Goal: Check status: Check status

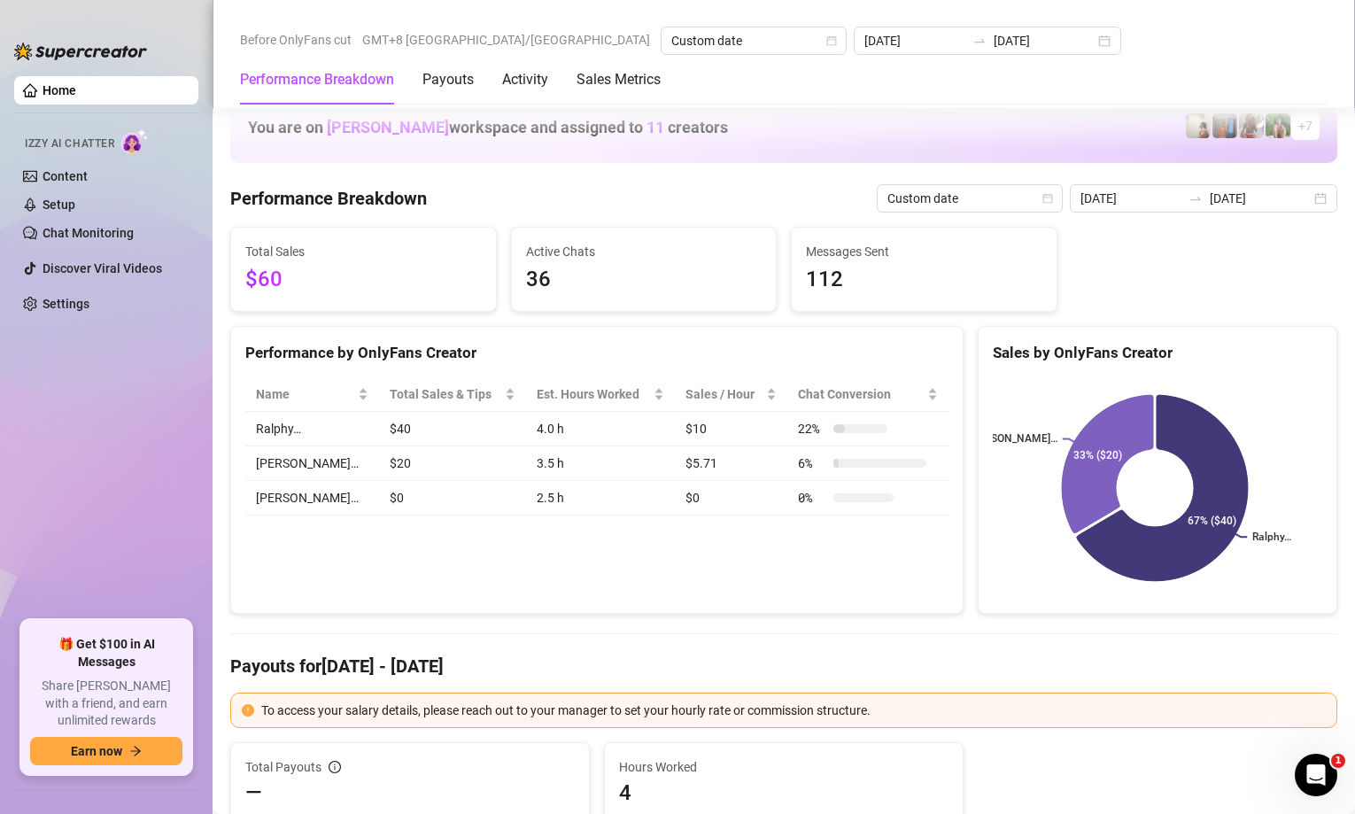
scroll to position [2126, 0]
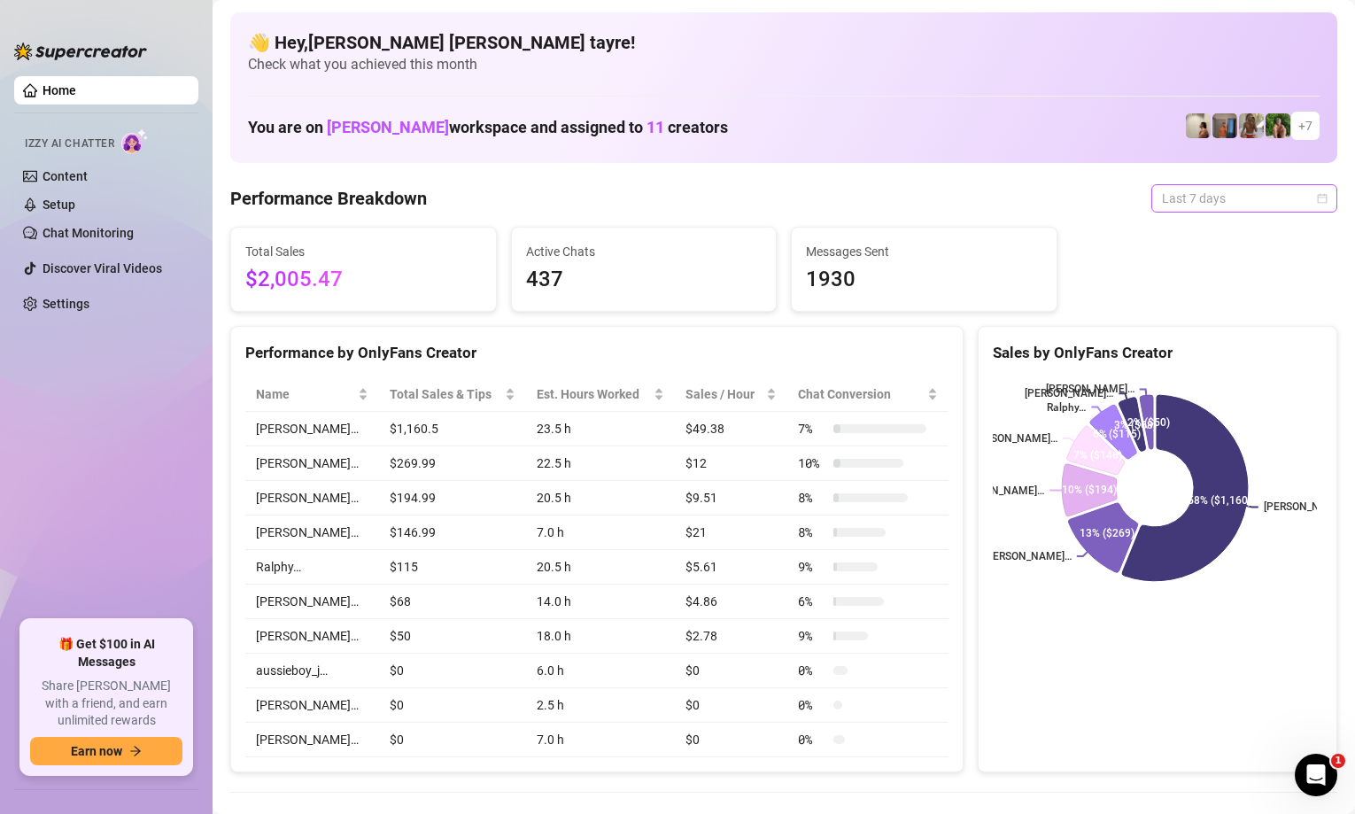
click at [1192, 198] on span "Last 7 days" at bounding box center [1244, 198] width 165 height 27
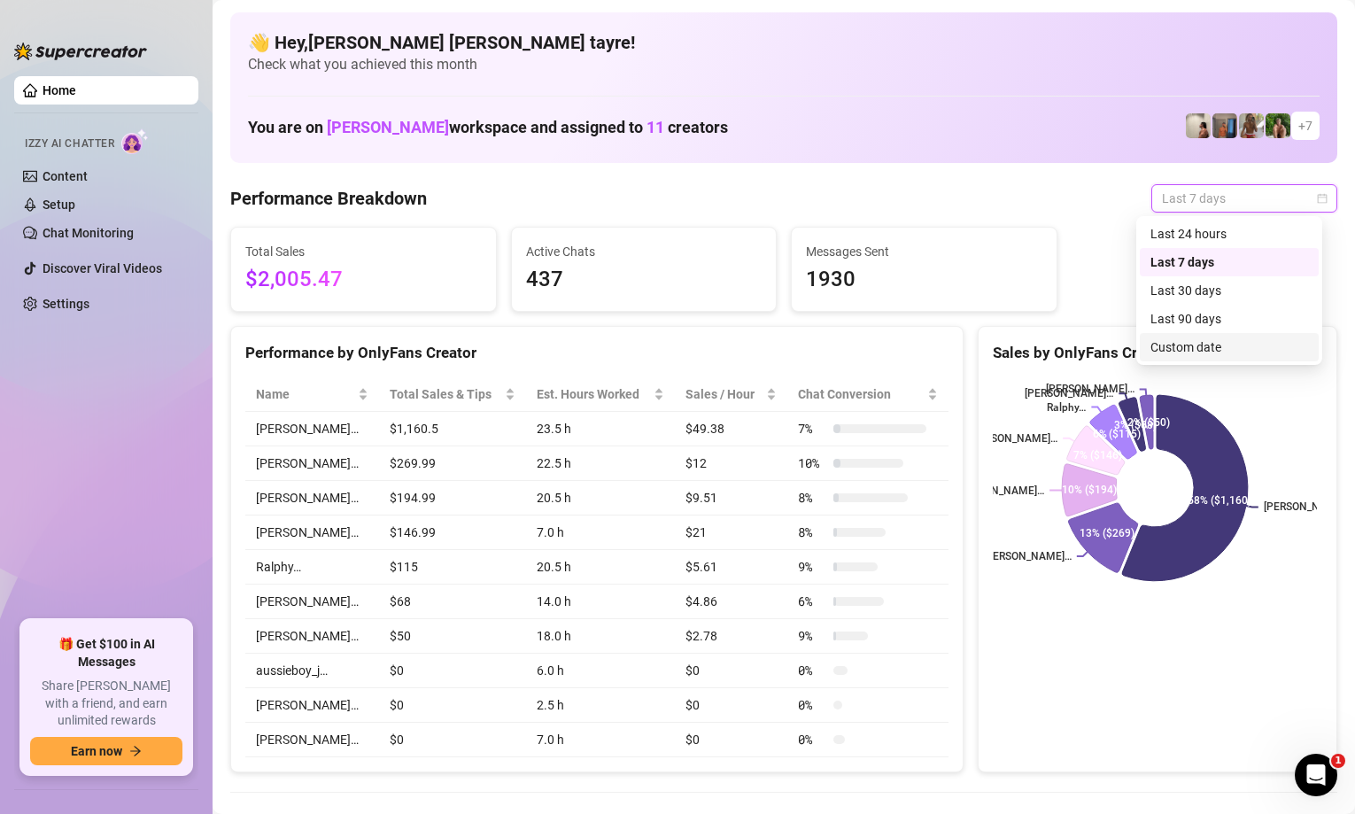
click at [1178, 349] on div "Custom date" at bounding box center [1230, 346] width 158 height 19
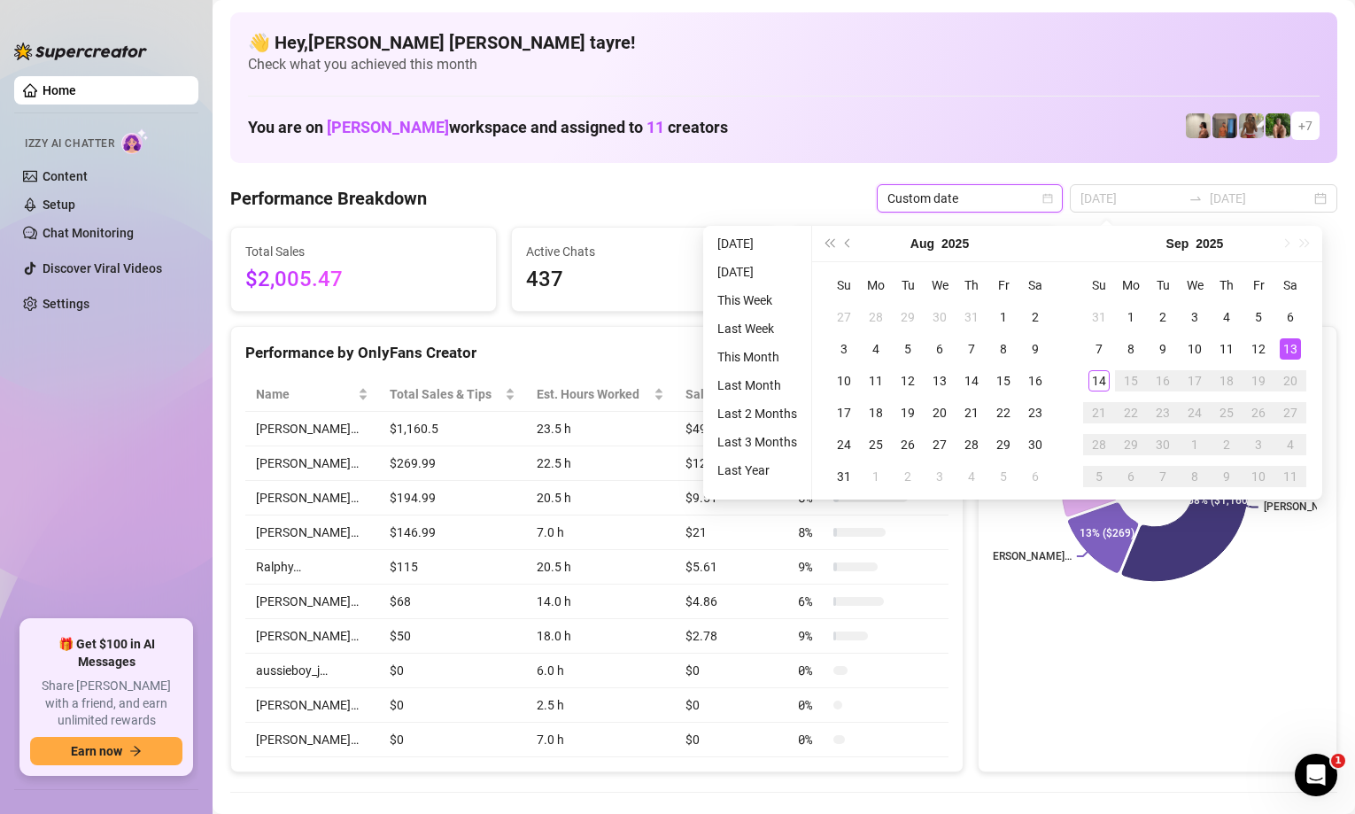
type input "[DATE]"
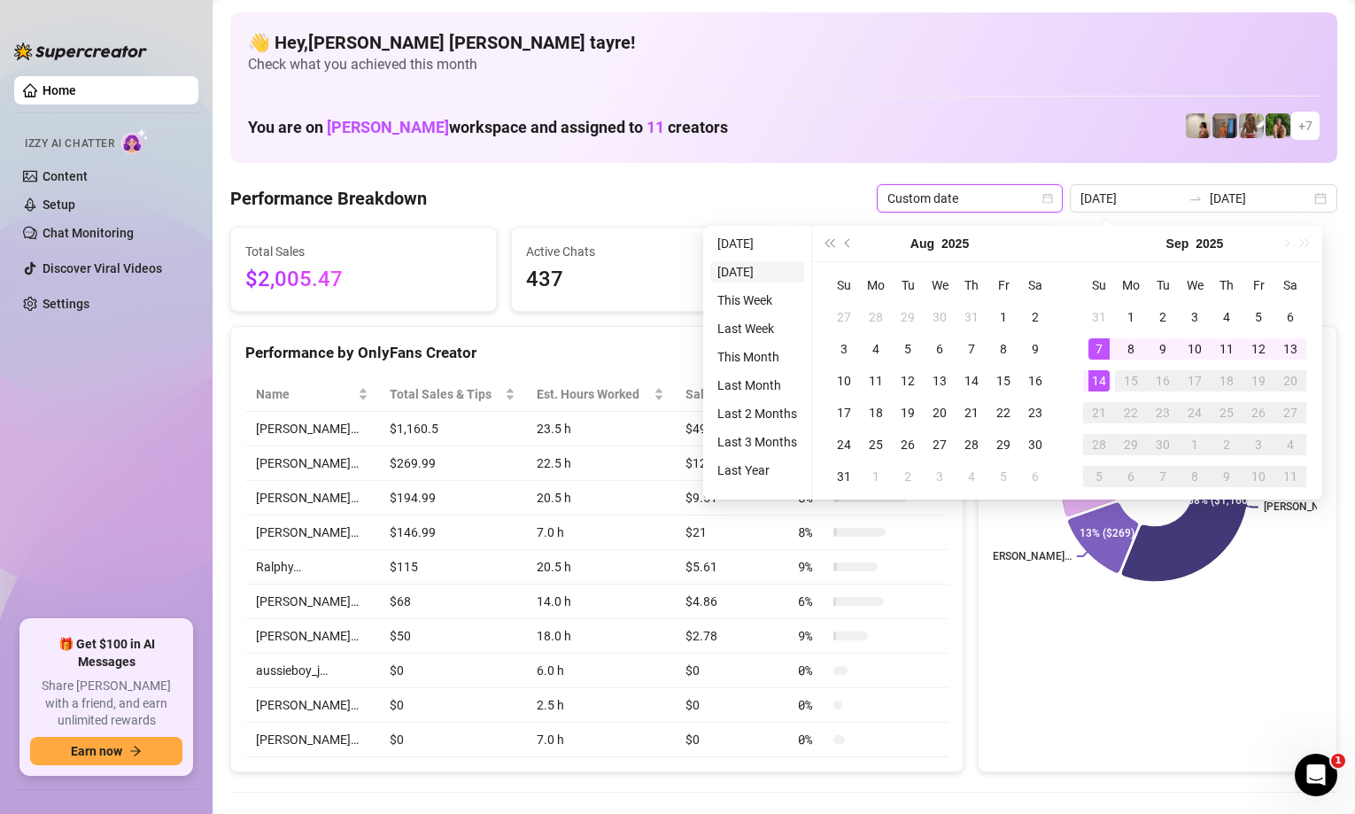
type input "[DATE]"
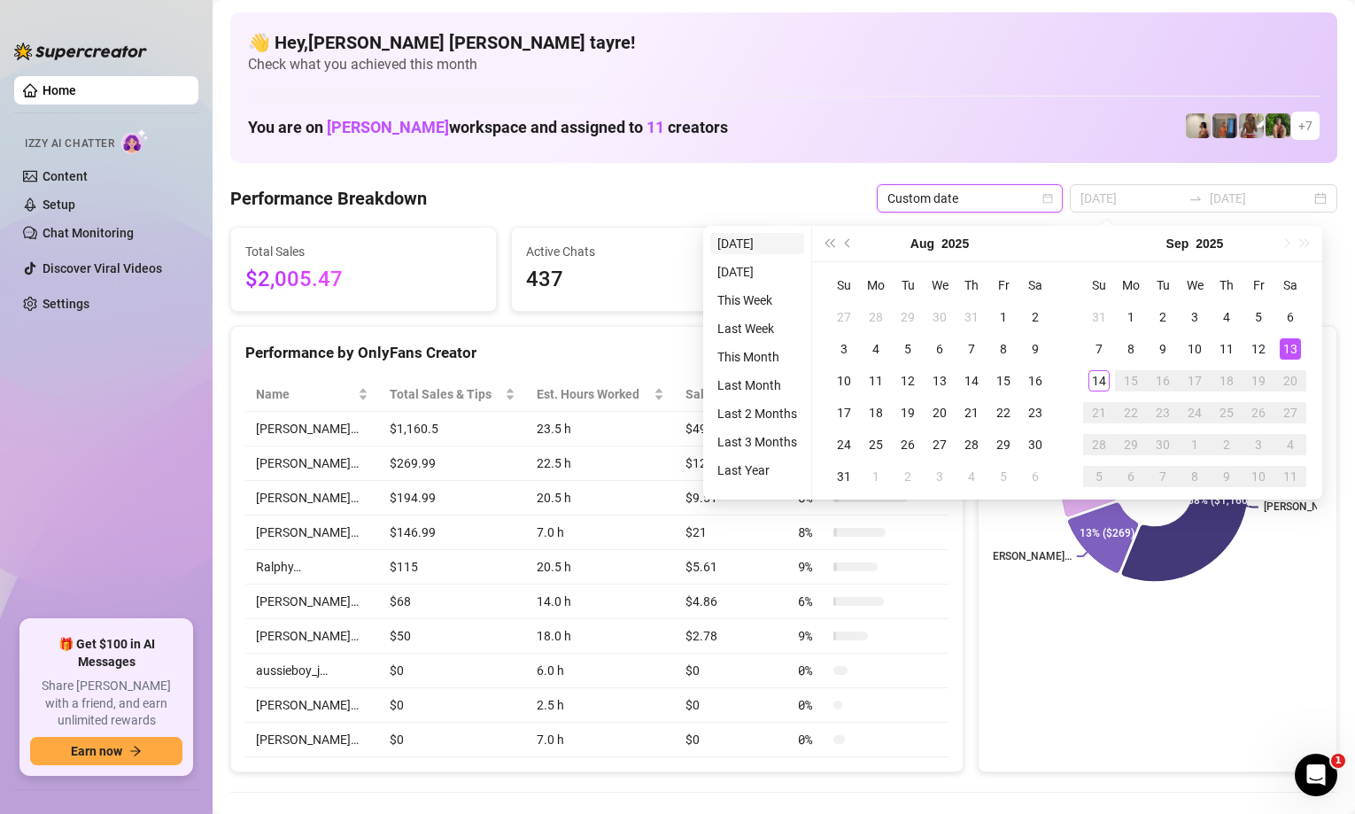
type input "[DATE]"
click at [742, 249] on li "[DATE]" at bounding box center [757, 243] width 94 height 21
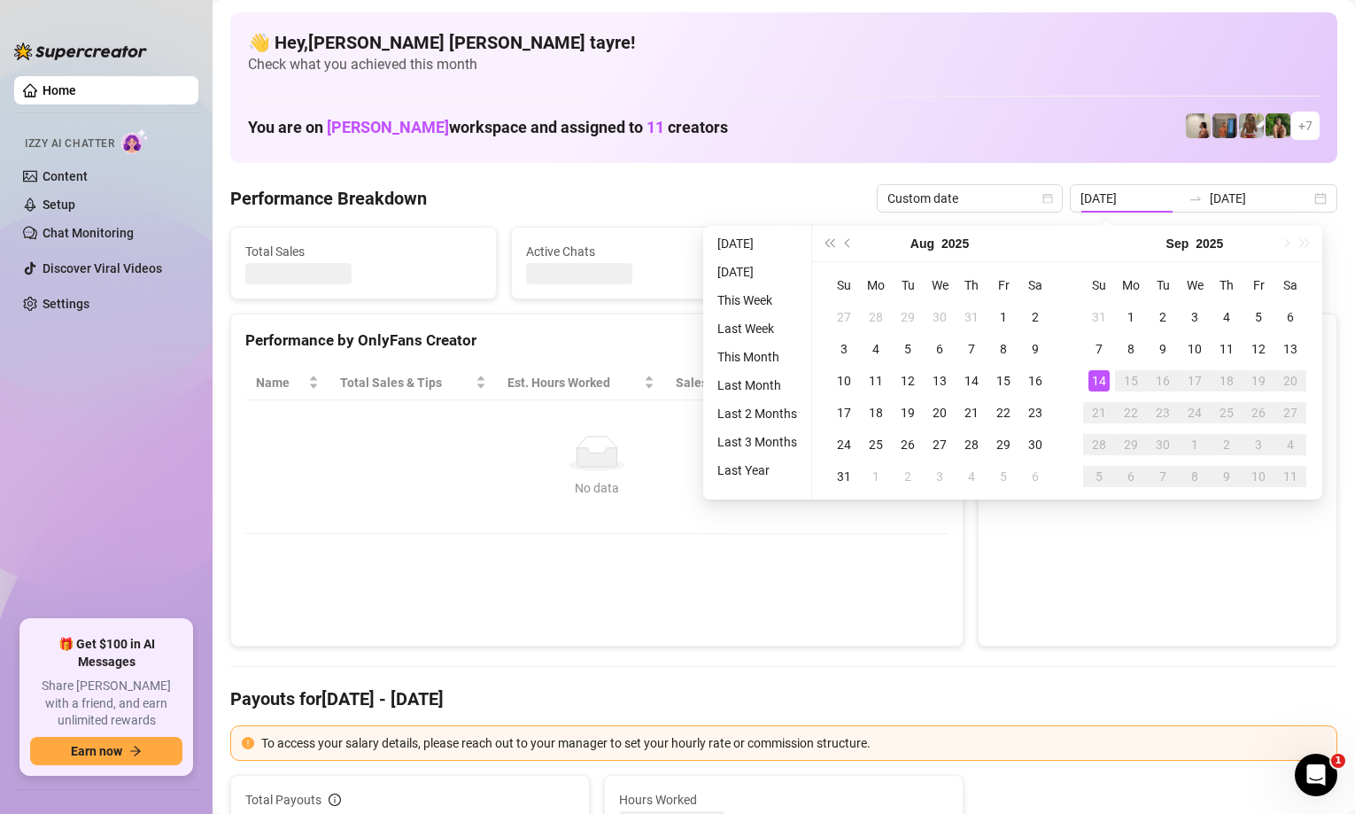
type input "[DATE]"
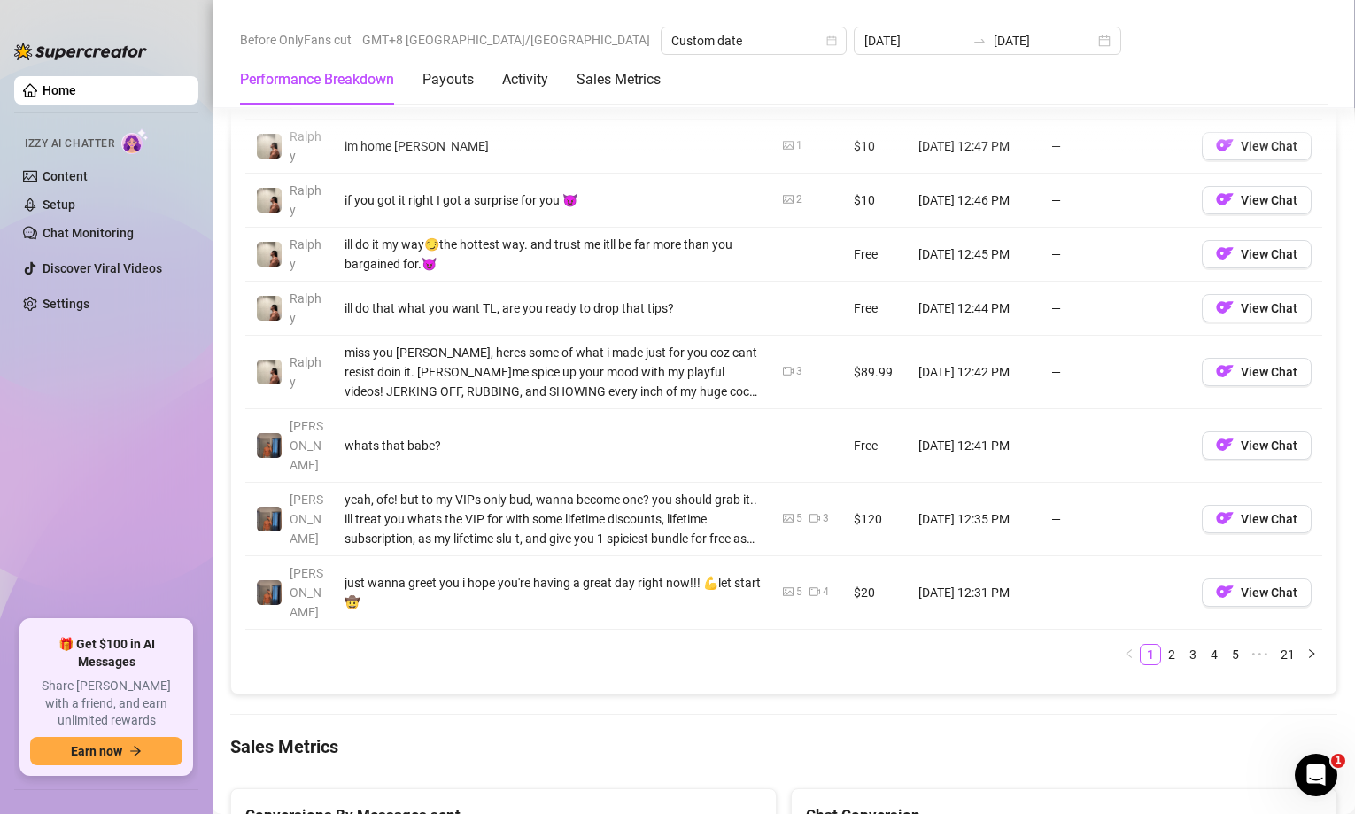
scroll to position [2126, 0]
